Goal: Task Accomplishment & Management: Manage account settings

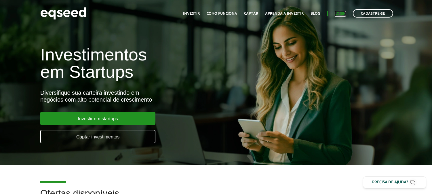
click at [341, 15] on link "Login" at bounding box center [340, 14] width 11 height 4
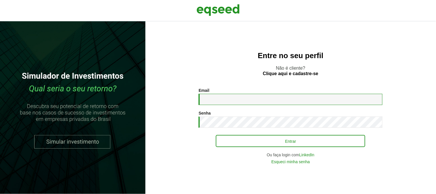
type input "**********"
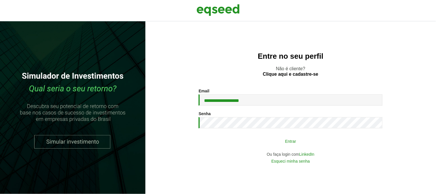
click at [287, 142] on button "Entrar" at bounding box center [291, 140] width 150 height 11
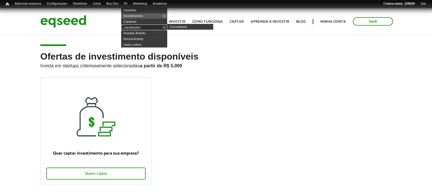
click at [145, 27] on link "Liquidações" at bounding box center [144, 27] width 46 height 6
